Goal: Information Seeking & Learning: Learn about a topic

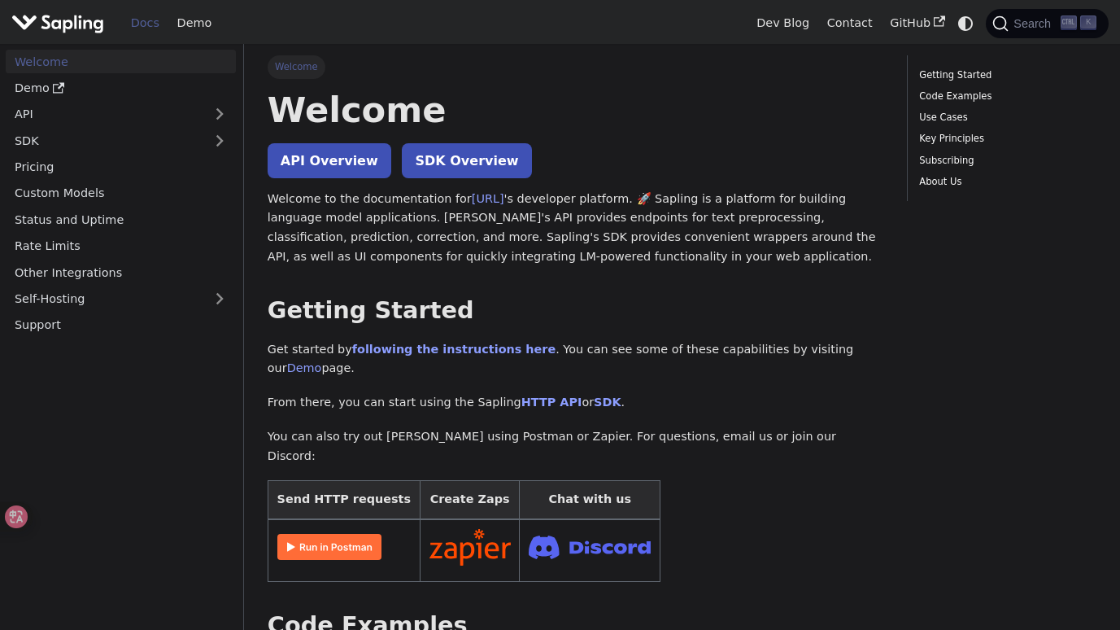
click at [372, 160] on link "API Overview" at bounding box center [330, 160] width 124 height 35
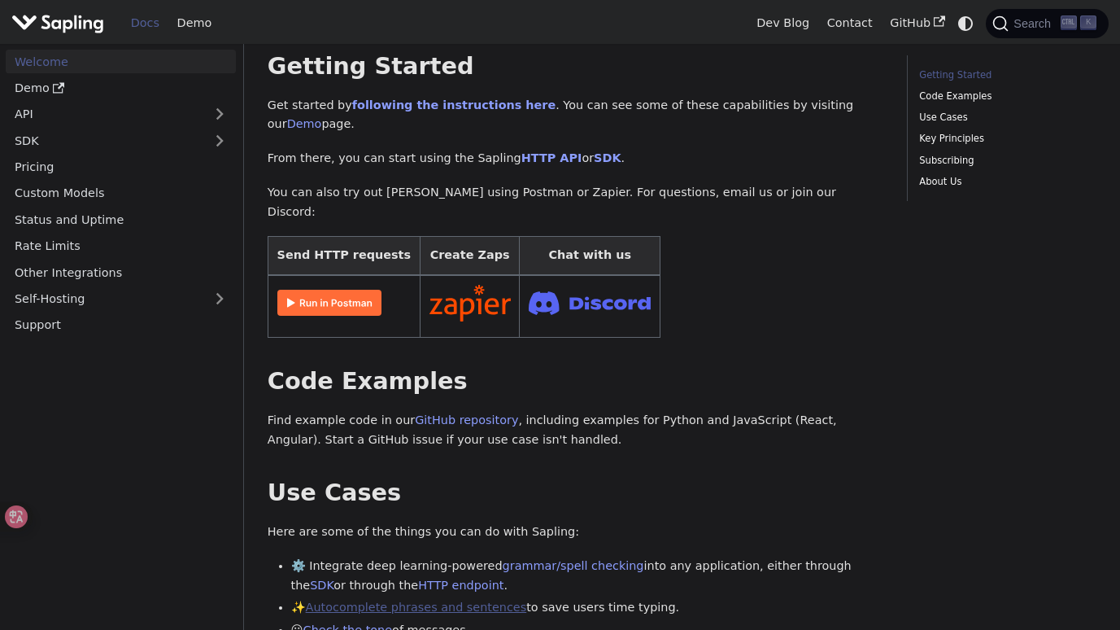
scroll to position [81, 0]
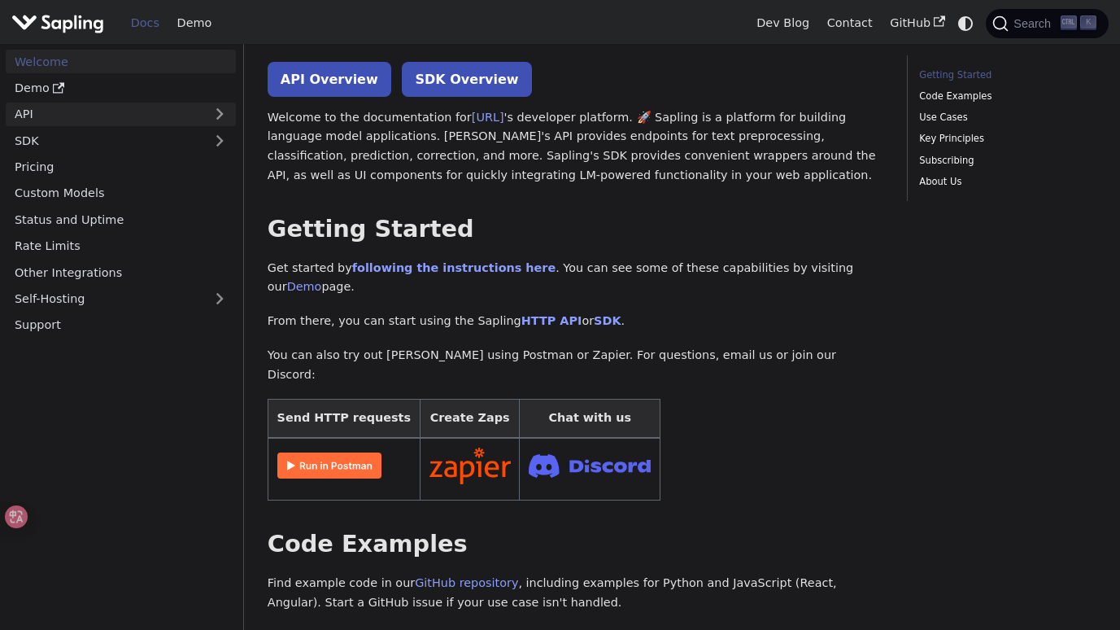
click at [162, 104] on link "API" at bounding box center [105, 114] width 198 height 24
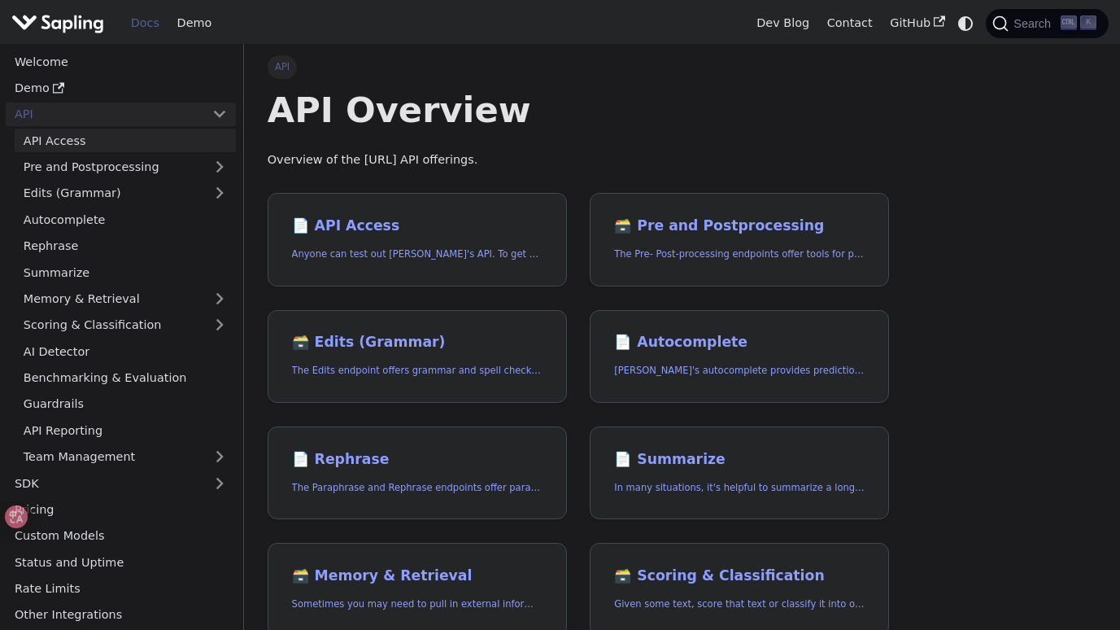
click at [199, 147] on link "API Access" at bounding box center [125, 141] width 221 height 24
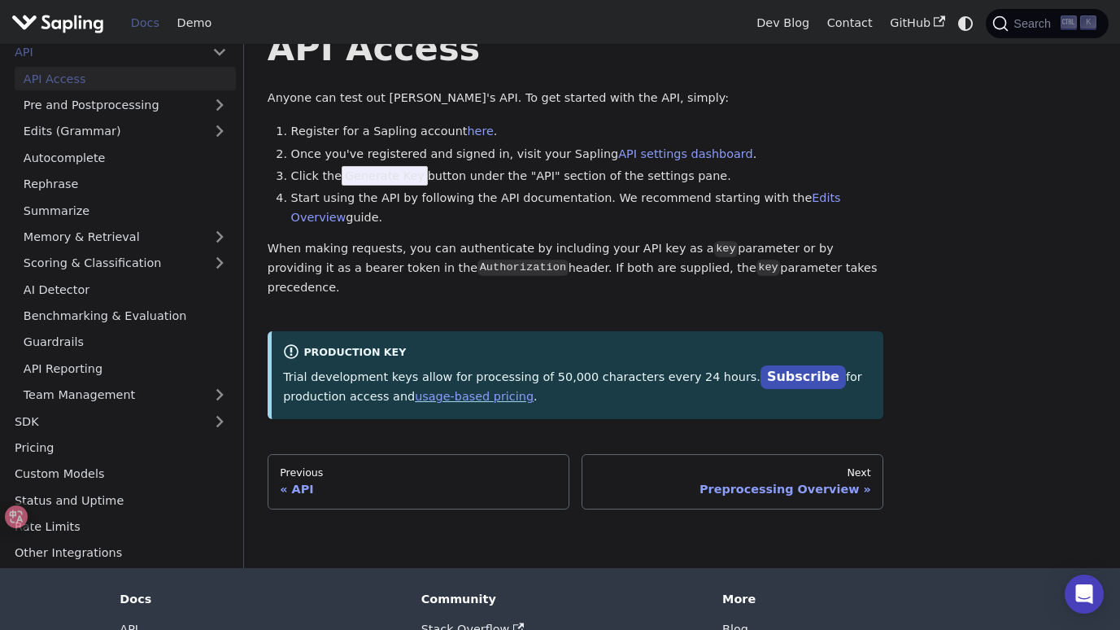
scroll to position [81, 0]
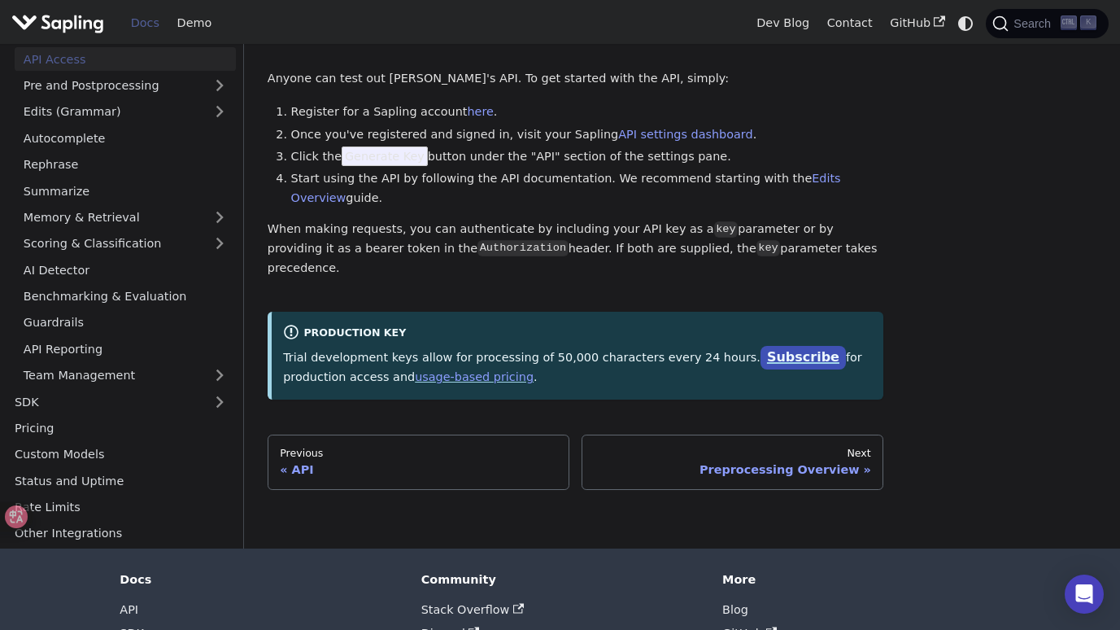
click at [776, 347] on link "Subscribe" at bounding box center [803, 358] width 85 height 24
